Goal: Task Accomplishment & Management: Use online tool/utility

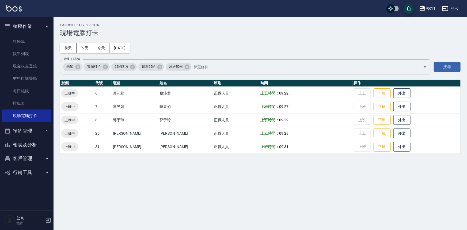
click at [46, 142] on button "報表及分析" at bounding box center [26, 145] width 49 height 14
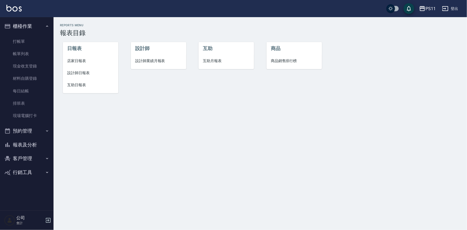
click at [75, 81] on li "互助日報表" at bounding box center [90, 85] width 55 height 12
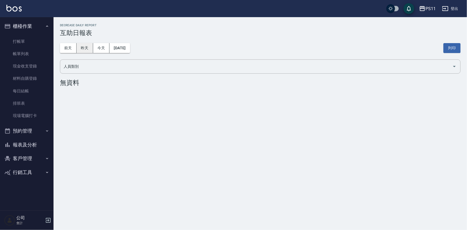
click at [83, 45] on button "昨天" at bounding box center [85, 48] width 17 height 10
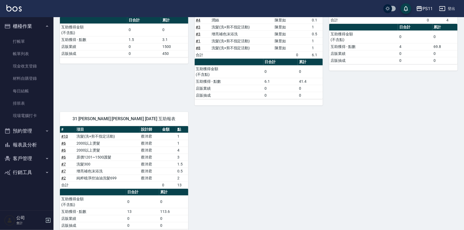
scroll to position [108, 0]
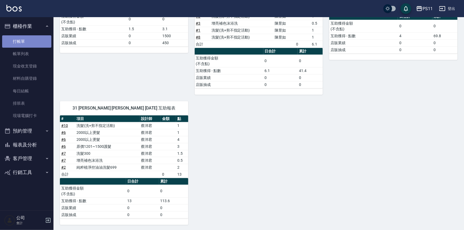
click at [30, 39] on link "打帳單" at bounding box center [26, 41] width 49 height 12
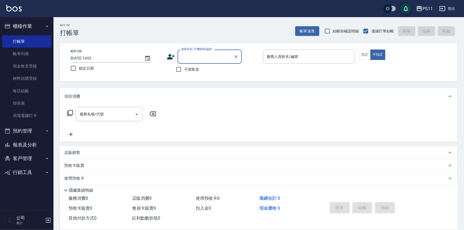
click at [35, 143] on button "報表及分析" at bounding box center [26, 145] width 49 height 14
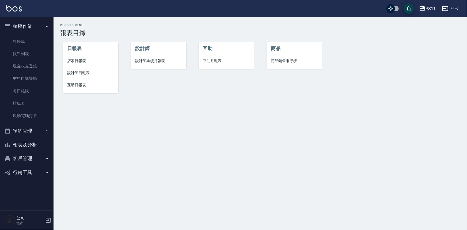
click at [43, 155] on button "客戶管理" at bounding box center [26, 158] width 49 height 14
drag, startPoint x: 33, startPoint y: 173, endPoint x: 95, endPoint y: 143, distance: 69.1
click at [33, 173] on link "客戶列表" at bounding box center [26, 174] width 49 height 12
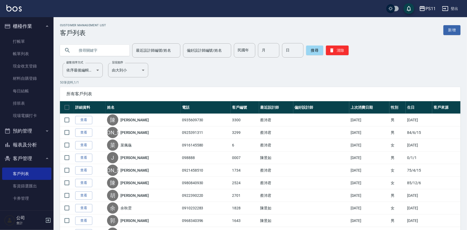
click at [114, 53] on input "text" at bounding box center [100, 50] width 50 height 14
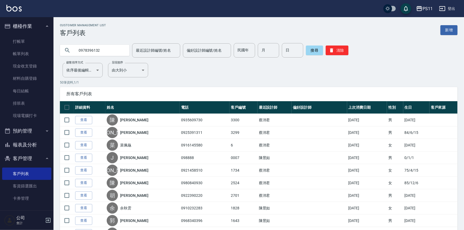
type input "0978396132"
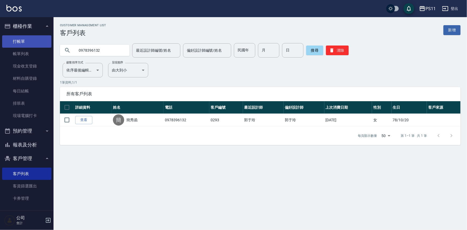
click at [12, 39] on link "打帳單" at bounding box center [26, 41] width 49 height 12
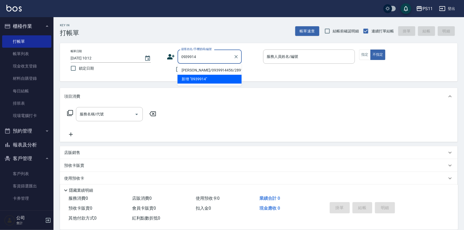
click at [232, 68] on li "[PERSON_NAME]/0939914456/2891" at bounding box center [210, 70] width 64 height 9
type input "[PERSON_NAME]/0939914456/2891"
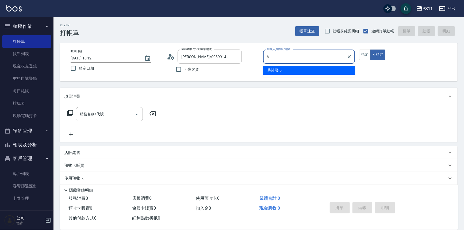
type input "[PERSON_NAME]6"
type button "false"
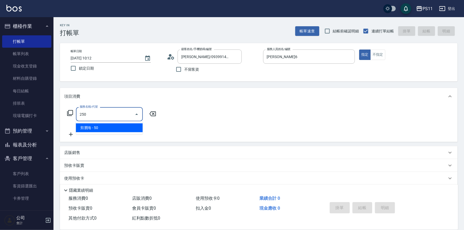
type input "剪瀏海(250)"
